Goal: Task Accomplishment & Management: Manage account settings

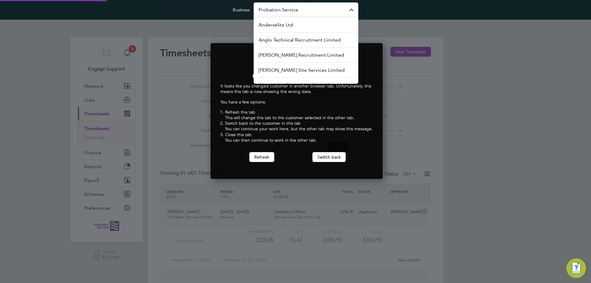
scroll to position [136, 170]
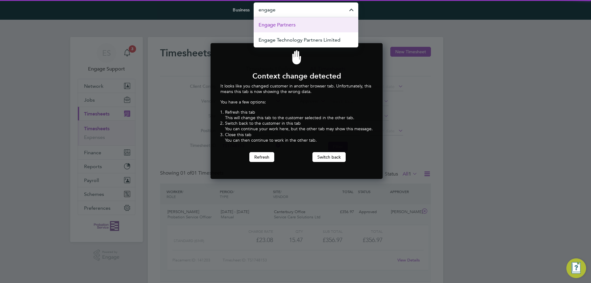
drag, startPoint x: 295, startPoint y: 22, endPoint x: 293, endPoint y: 27, distance: 5.4
click at [295, 22] on span "Engage Partners" at bounding box center [277, 24] width 37 height 7
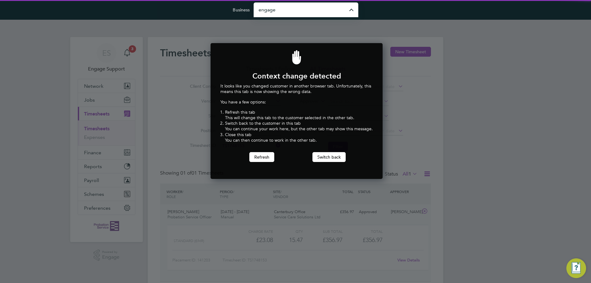
type input "Engage Partners"
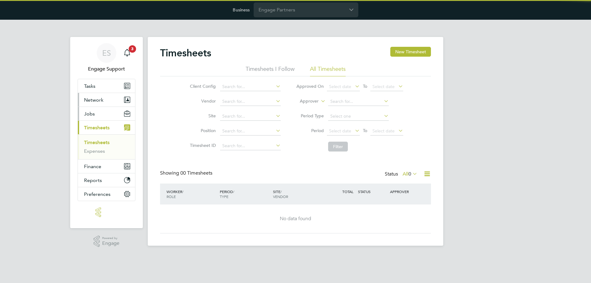
click at [82, 100] on button "Network" at bounding box center [106, 100] width 57 height 14
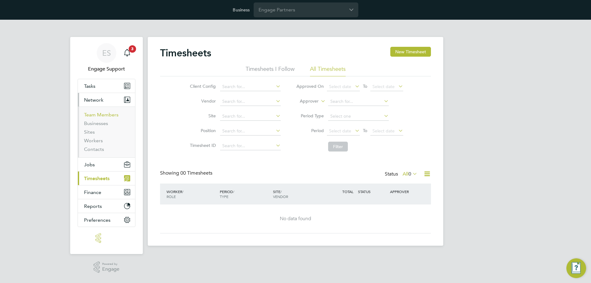
click at [101, 114] on link "Team Members" at bounding box center [101, 115] width 34 height 6
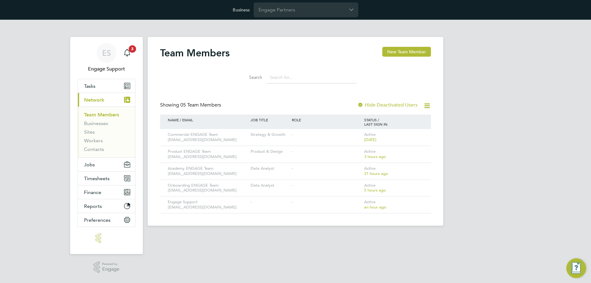
click at [361, 105] on div at bounding box center [361, 105] width 6 height 6
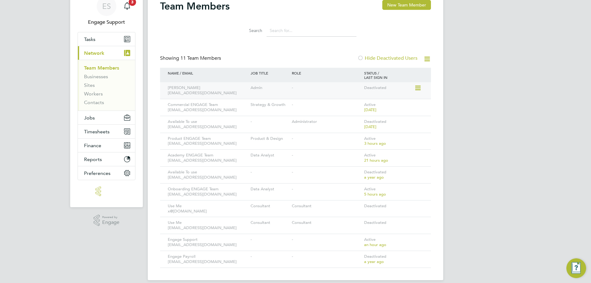
scroll to position [54, 0]
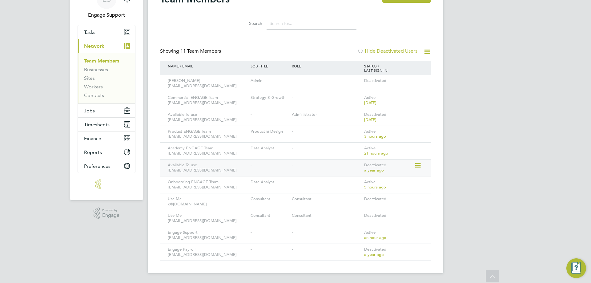
click at [418, 164] on icon at bounding box center [418, 165] width 6 height 7
click at [401, 179] on li "Reactivate User" at bounding box center [401, 179] width 38 height 9
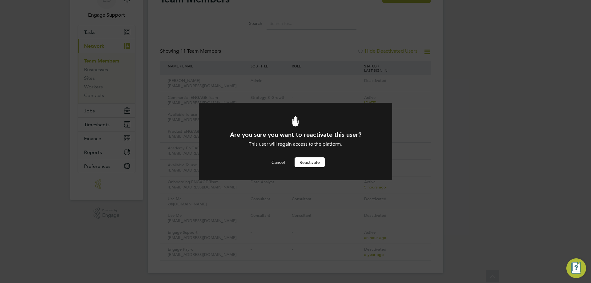
scroll to position [0, 0]
click at [318, 165] on button "Reactivate" at bounding box center [310, 162] width 30 height 10
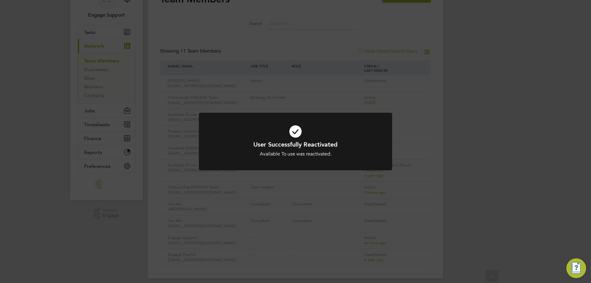
click at [237, 177] on div "User Successfully Reactivated Available To use was reactivated. Cancel Okay" at bounding box center [295, 145] width 193 height 65
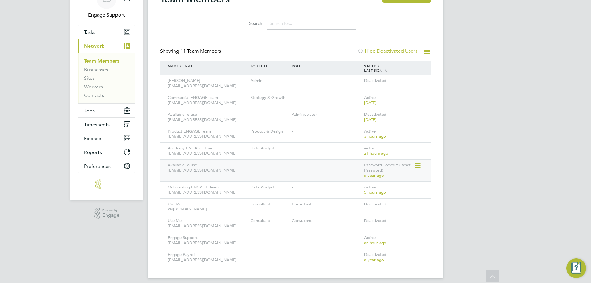
click at [418, 167] on icon at bounding box center [418, 165] width 6 height 7
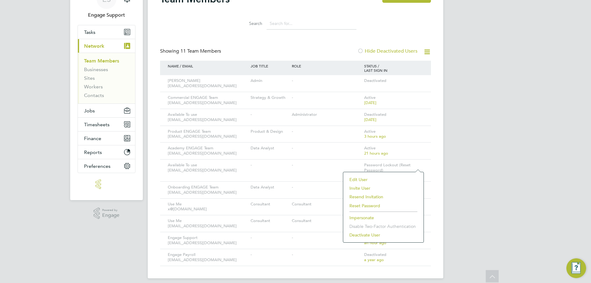
click at [360, 179] on li "Edit User" at bounding box center [383, 179] width 74 height 9
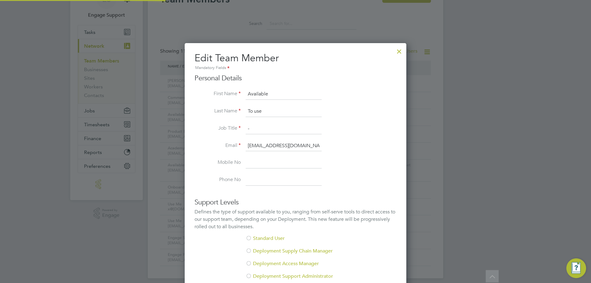
scroll to position [369, 222]
drag, startPoint x: 281, startPoint y: 99, endPoint x: 239, endPoint y: 99, distance: 41.9
click at [239, 99] on li "First Name Available" at bounding box center [296, 97] width 202 height 17
type input "[PERSON_NAME]"
click at [220, 108] on label "Last Name" at bounding box center [218, 111] width 46 height 6
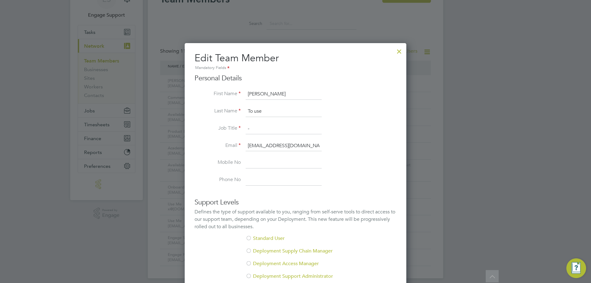
drag, startPoint x: 268, startPoint y: 110, endPoint x: 231, endPoint y: 111, distance: 37.0
click at [231, 111] on li "Last Name To use" at bounding box center [296, 114] width 202 height 17
type input "ENGAGE Team"
click at [223, 125] on label "Job Title" at bounding box center [218, 128] width 46 height 6
drag, startPoint x: 257, startPoint y: 128, endPoint x: 217, endPoint y: 128, distance: 40.0
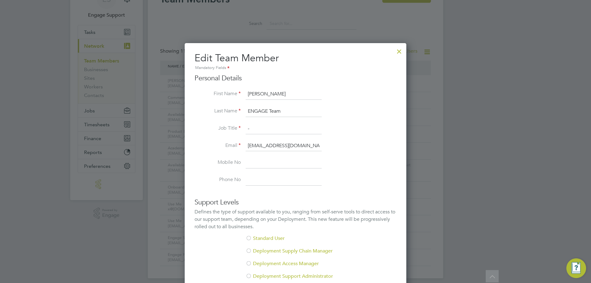
click at [217, 128] on li "Job Title -" at bounding box center [296, 131] width 202 height 17
click at [215, 169] on li "Mobile No" at bounding box center [296, 165] width 202 height 17
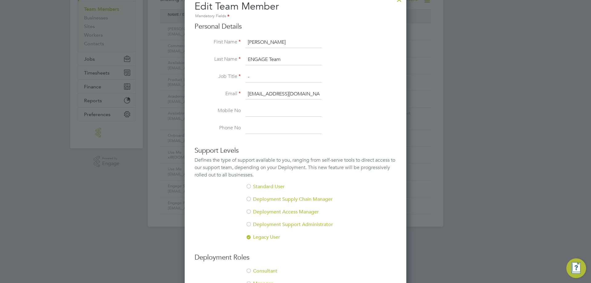
scroll to position [182, 0]
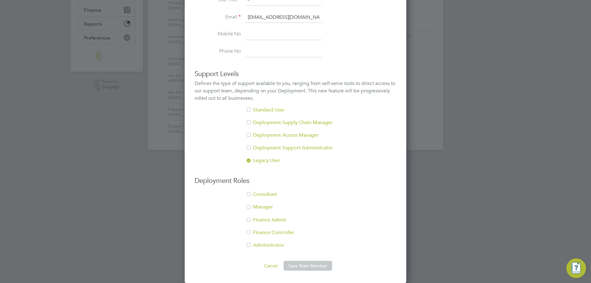
click at [248, 245] on div at bounding box center [249, 245] width 6 height 6
click at [308, 265] on button "Save Team Member" at bounding box center [308, 266] width 49 height 10
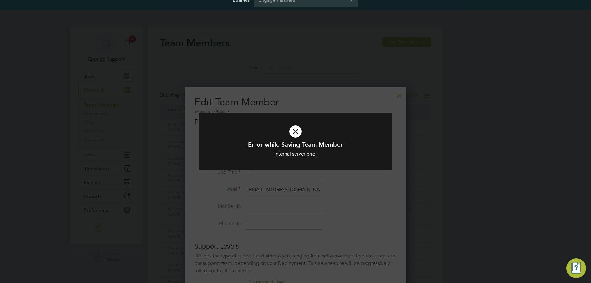
scroll to position [0, 0]
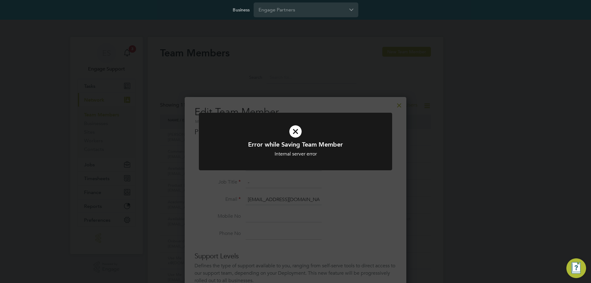
click at [377, 106] on div "Error while Saving Team Member Internal server error Cancel Okay" at bounding box center [295, 141] width 591 height 283
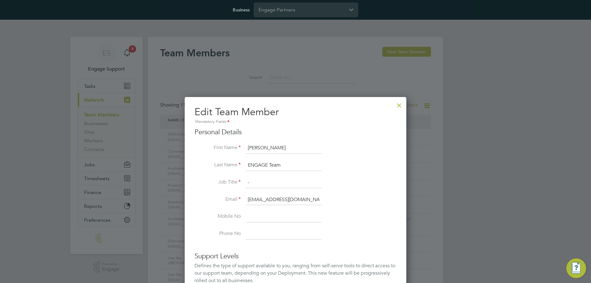
click at [399, 106] on div at bounding box center [399, 103] width 11 height 11
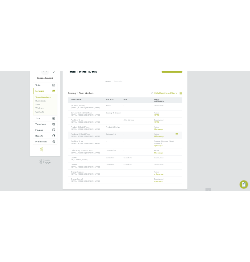
scroll to position [59, 0]
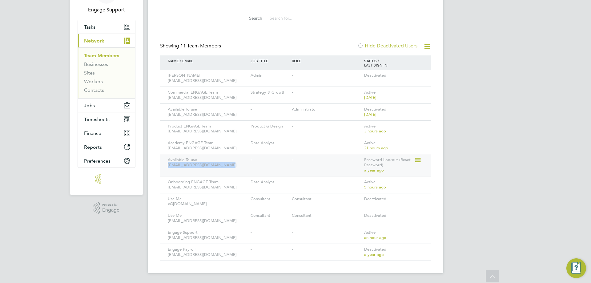
drag, startPoint x: 228, startPoint y: 164, endPoint x: 167, endPoint y: 167, distance: 61.6
click at [167, 167] on div "Available To use [EMAIL_ADDRESS][DOMAIN_NAME]" at bounding box center [207, 162] width 83 height 17
copy div "[EMAIL_ADDRESS][DOMAIN_NAME]"
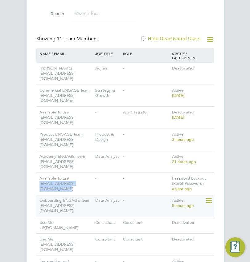
scroll to position [62, 0]
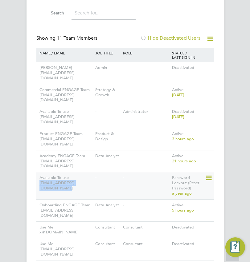
copy div "[EMAIL_ADDRESS][DOMAIN_NAME]"
click at [210, 175] on icon at bounding box center [208, 178] width 6 height 7
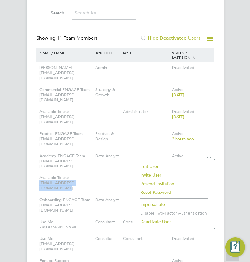
click at [171, 183] on li "Resend Invitation" at bounding box center [174, 184] width 74 height 9
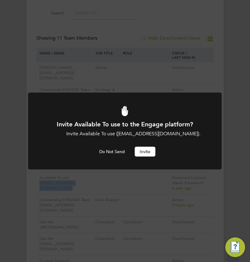
click at [148, 152] on button "Invite" at bounding box center [145, 152] width 21 height 10
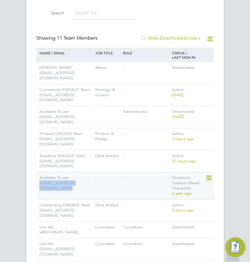
copy div "[EMAIL_ADDRESS][DOMAIN_NAME]"
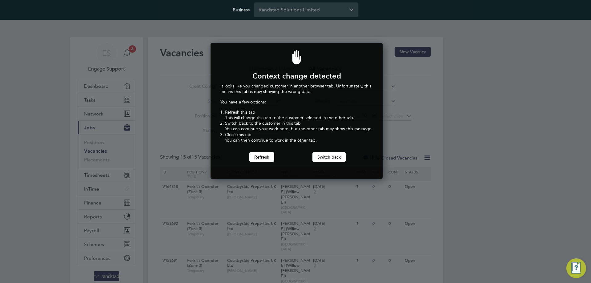
scroll to position [136, 170]
